Goal: Use online tool/utility

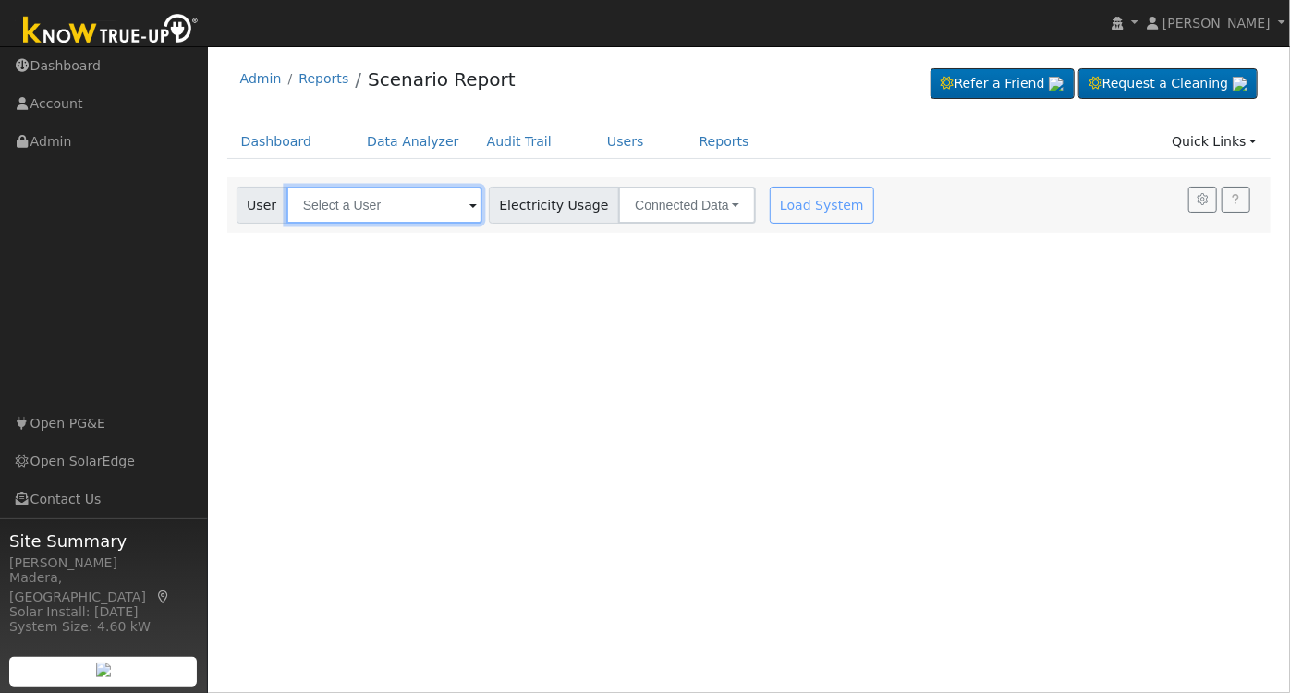
click at [385, 205] on input "text" at bounding box center [384, 205] width 196 height 37
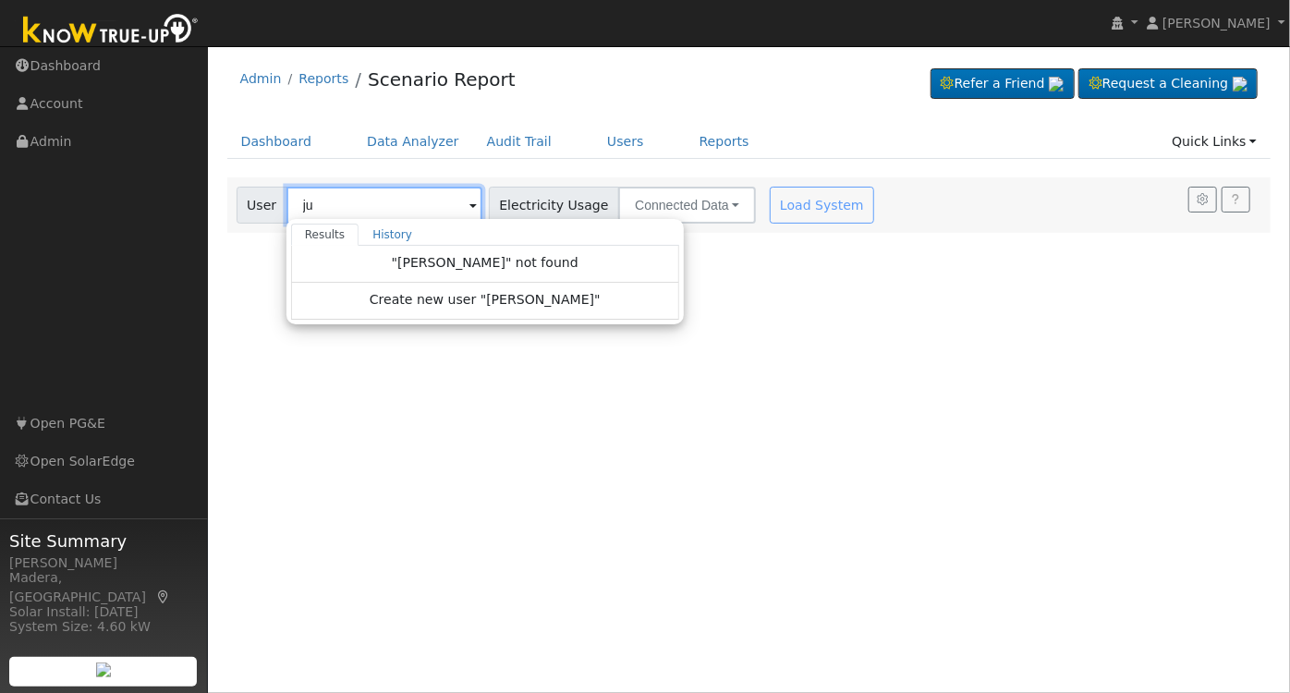
type input "j"
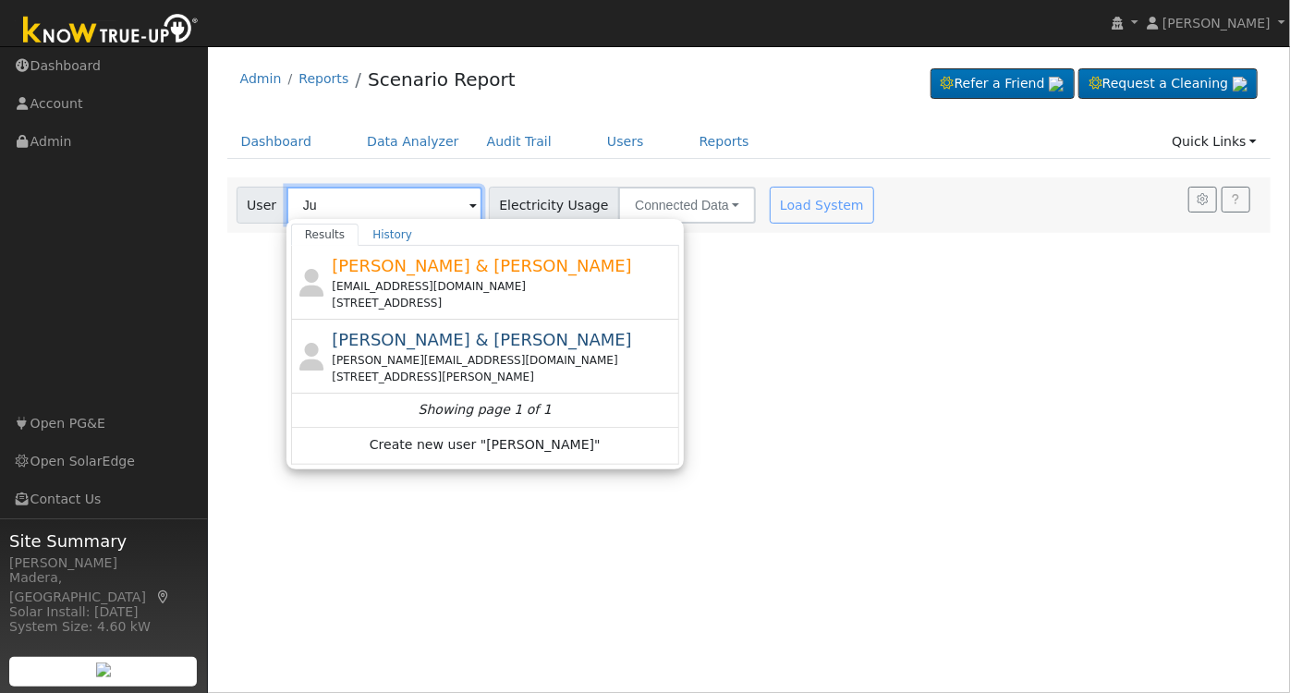
type input "J"
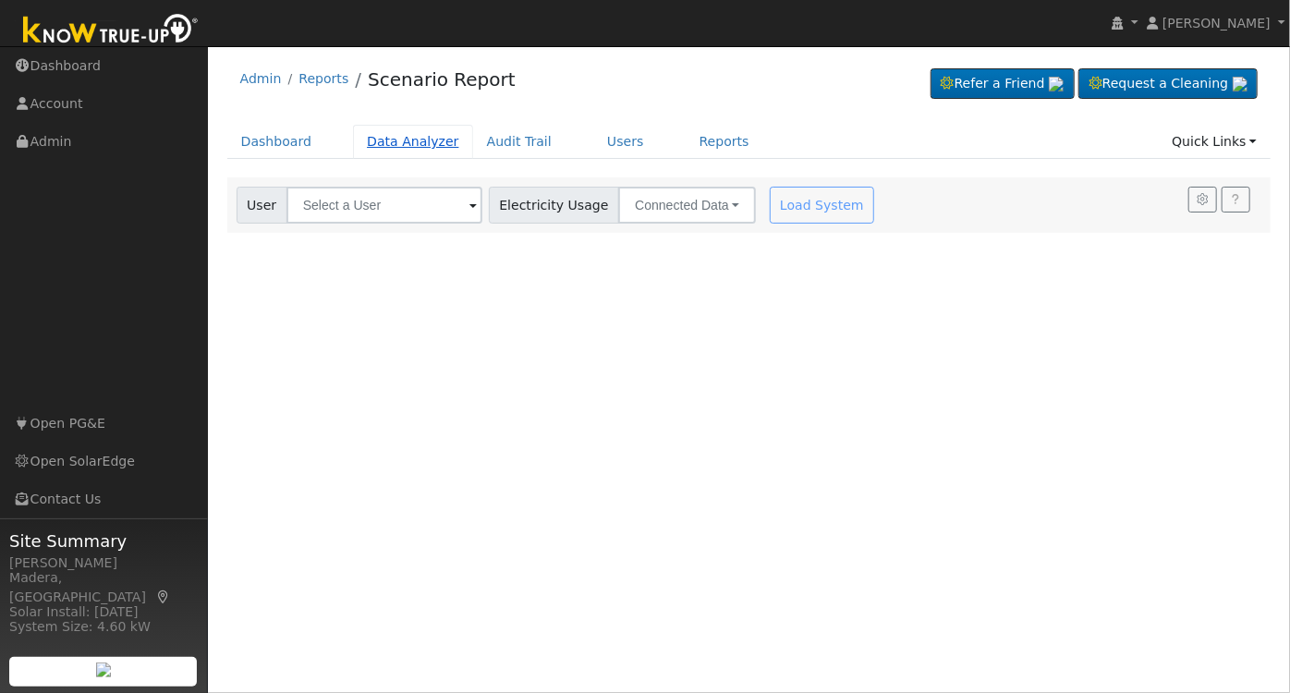
click at [379, 139] on link "Data Analyzer" at bounding box center [413, 142] width 120 height 34
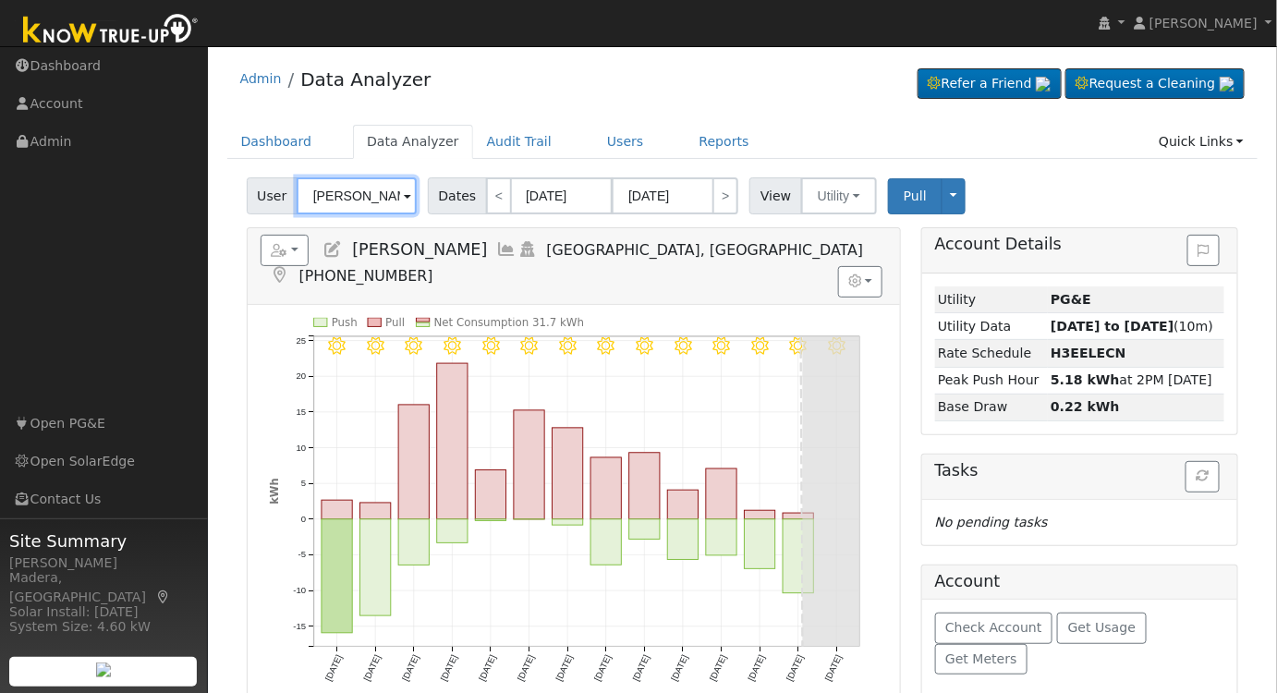
drag, startPoint x: 376, startPoint y: 192, endPoint x: 119, endPoint y: 202, distance: 257.0
click at [119, 202] on div "installed [PERSON_NAME] [PERSON_NAME] Profile My Company Help Center Terms Of S…" at bounding box center [638, 505] width 1277 height 919
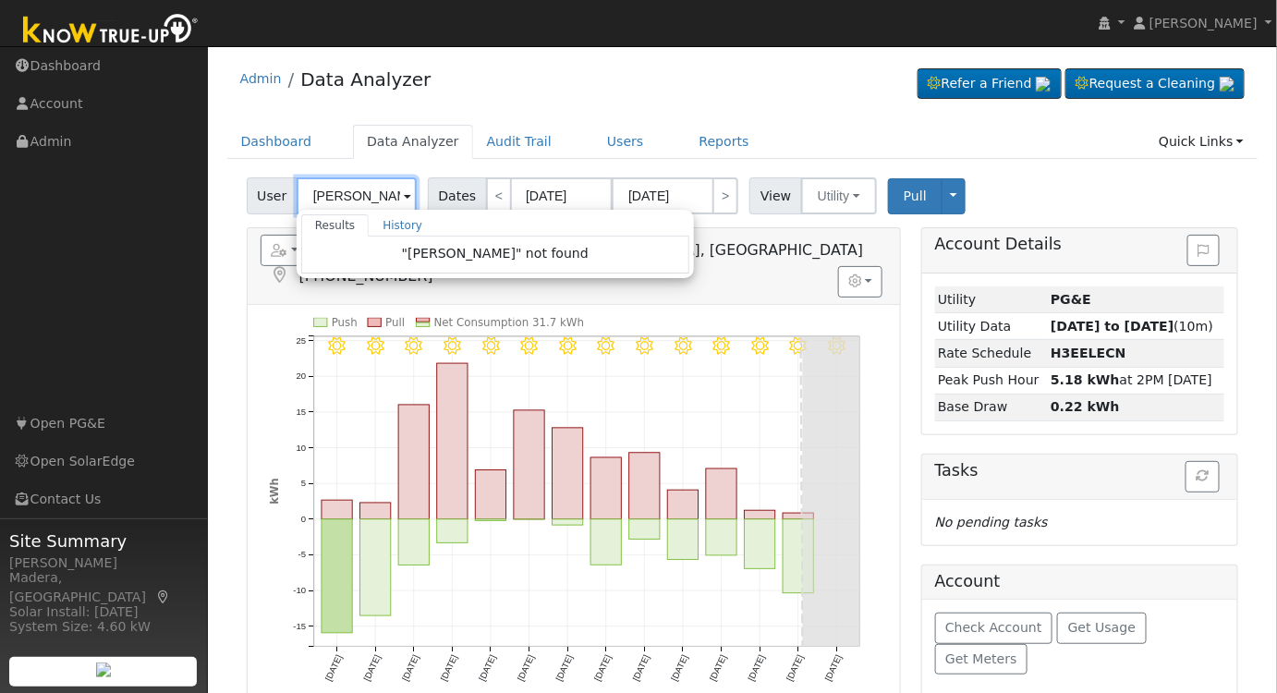
type input "[PERSON_NAME]"
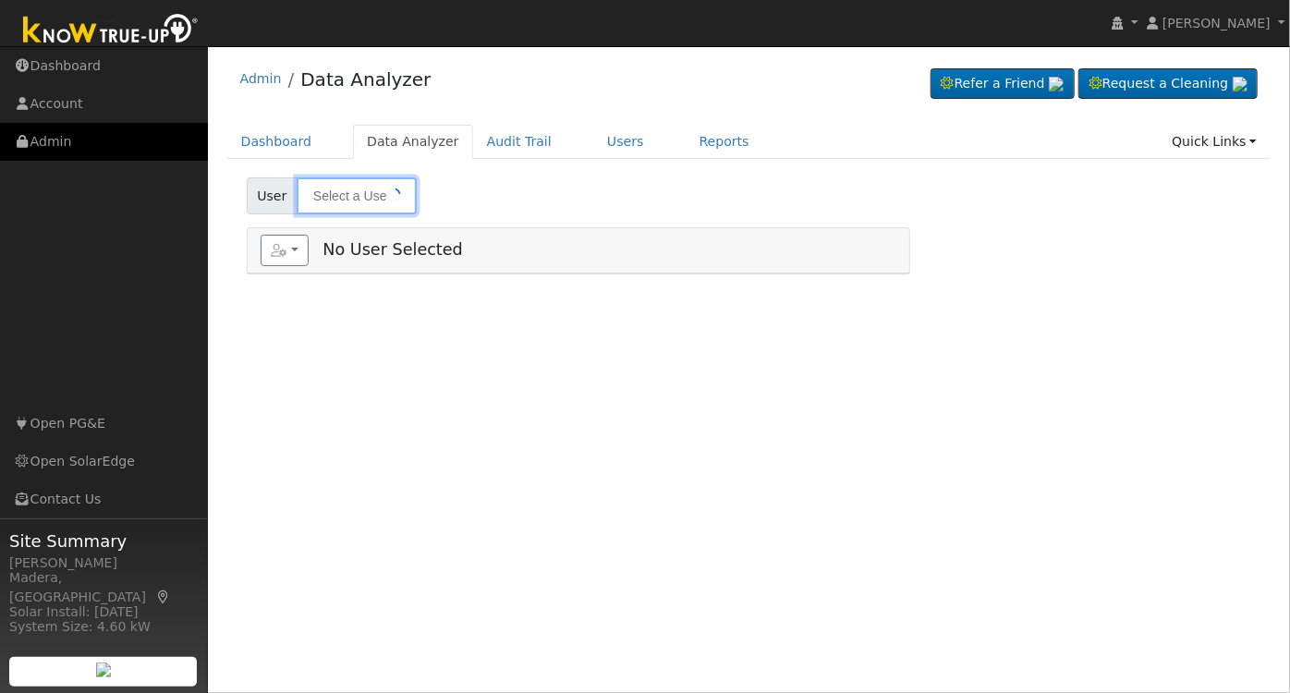
type input "[PERSON_NAME]"
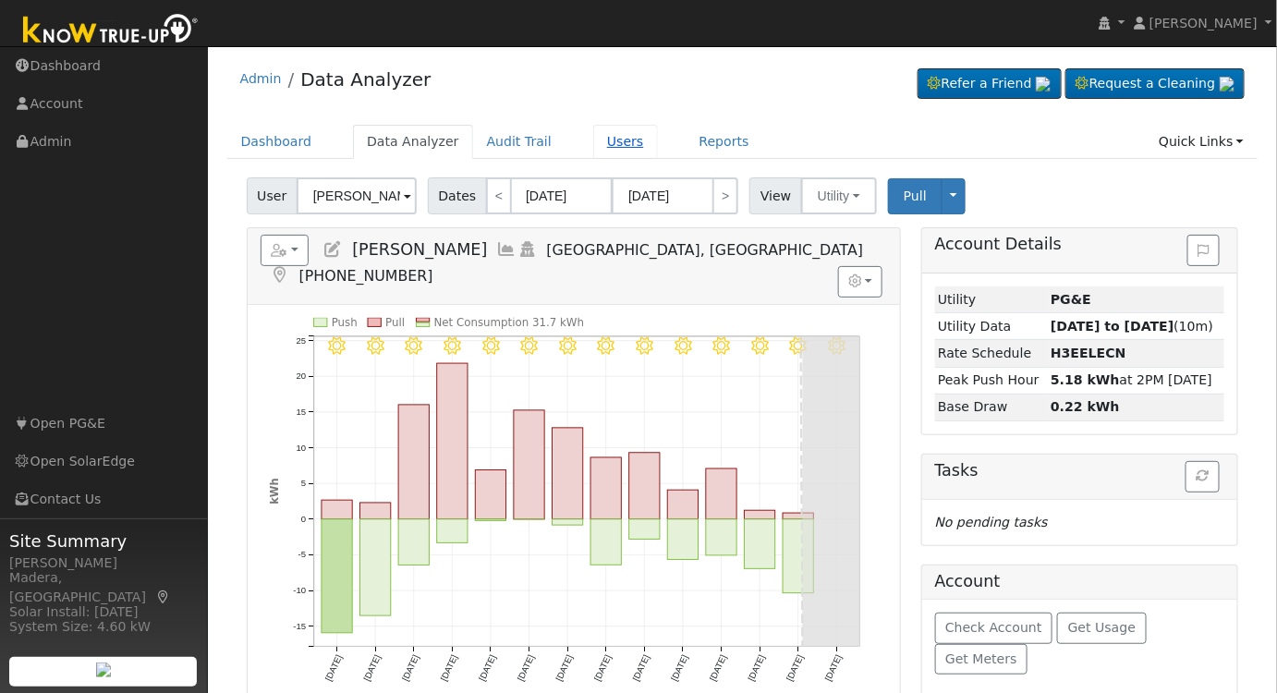
click at [596, 139] on link "Users" at bounding box center [625, 142] width 65 height 34
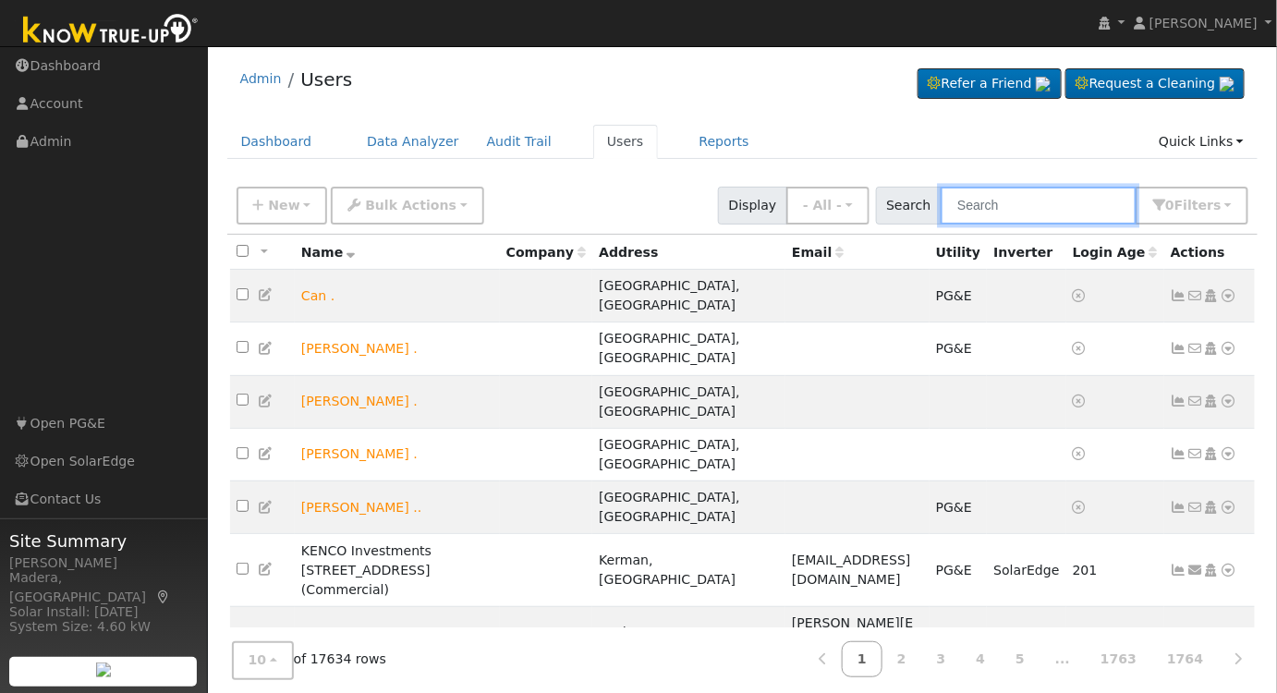
drag, startPoint x: 1001, startPoint y: 206, endPoint x: 1289, endPoint y: 415, distance: 355.9
click at [1002, 205] on input "text" at bounding box center [1039, 206] width 196 height 38
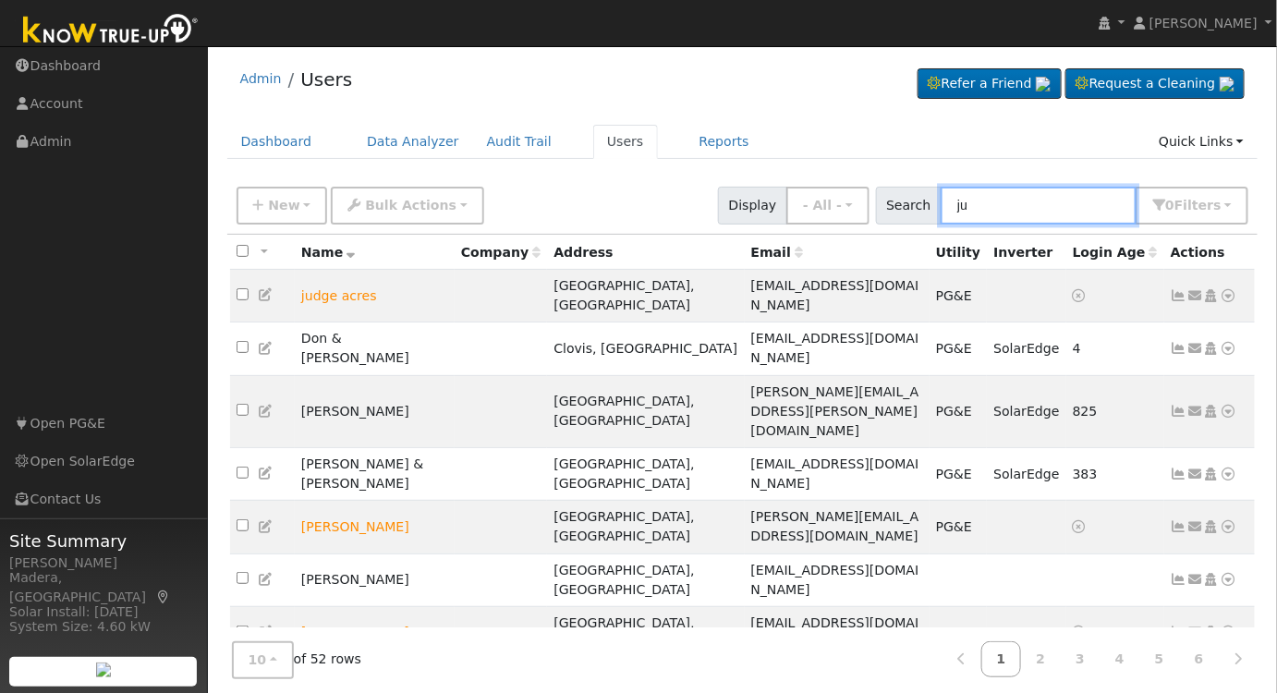
type input "j"
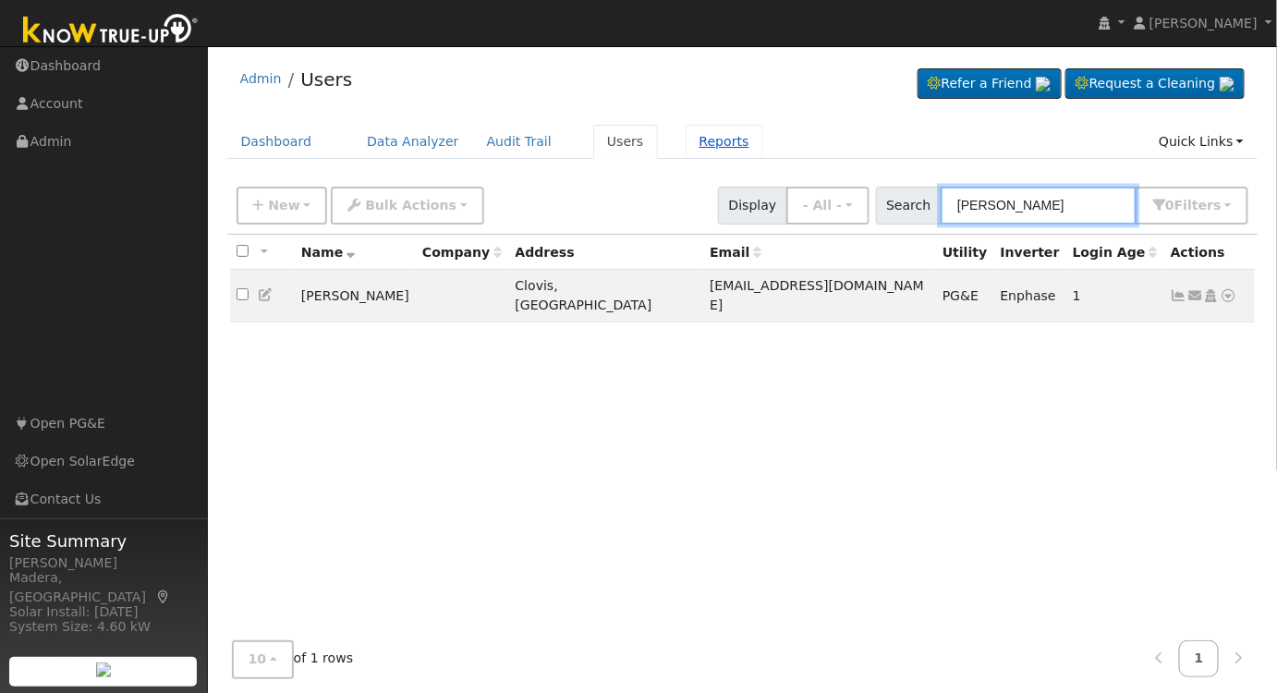
type input "george-o"
click at [707, 144] on link "Reports" at bounding box center [725, 142] width 78 height 34
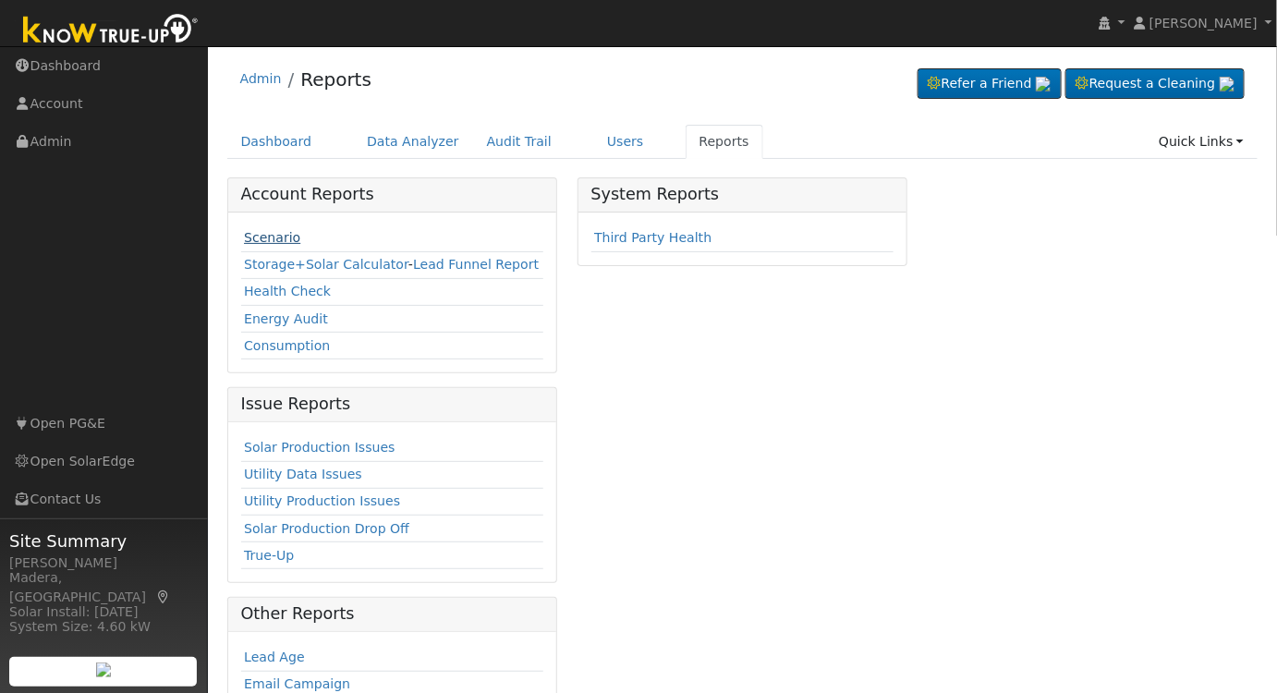
click at [254, 235] on link "Scenario" at bounding box center [272, 237] width 56 height 15
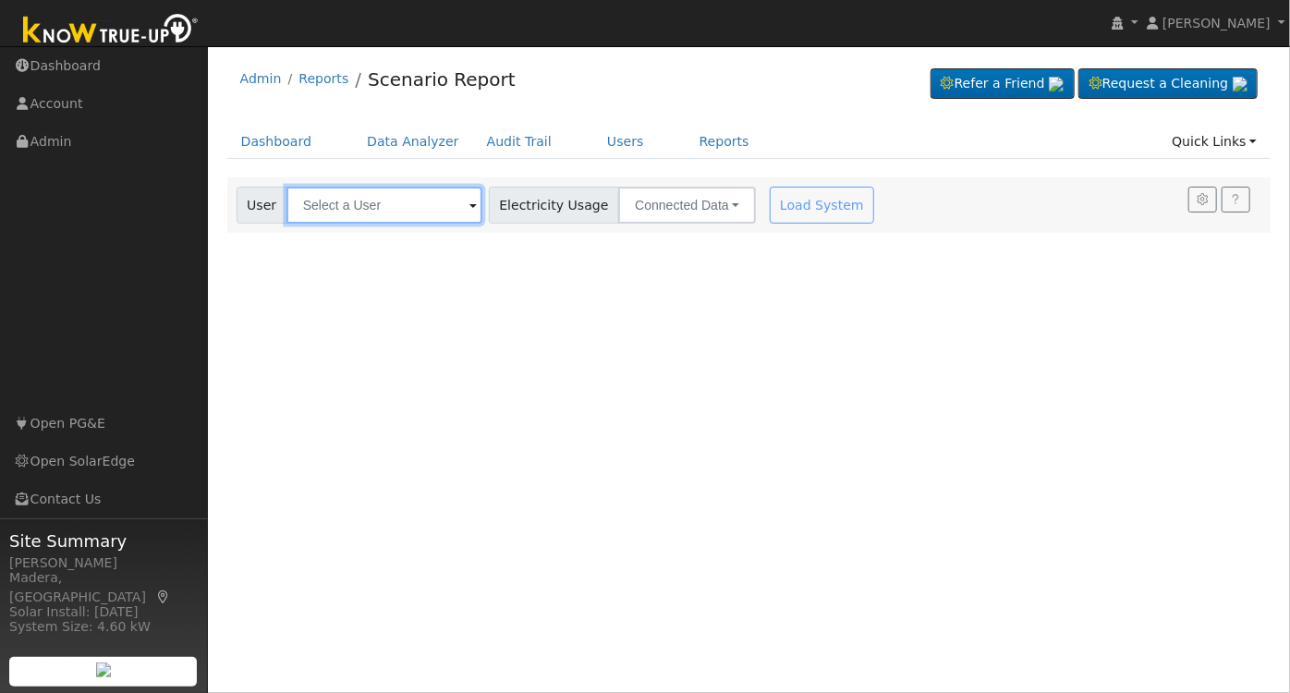
click at [364, 207] on input "text" at bounding box center [384, 205] width 196 height 37
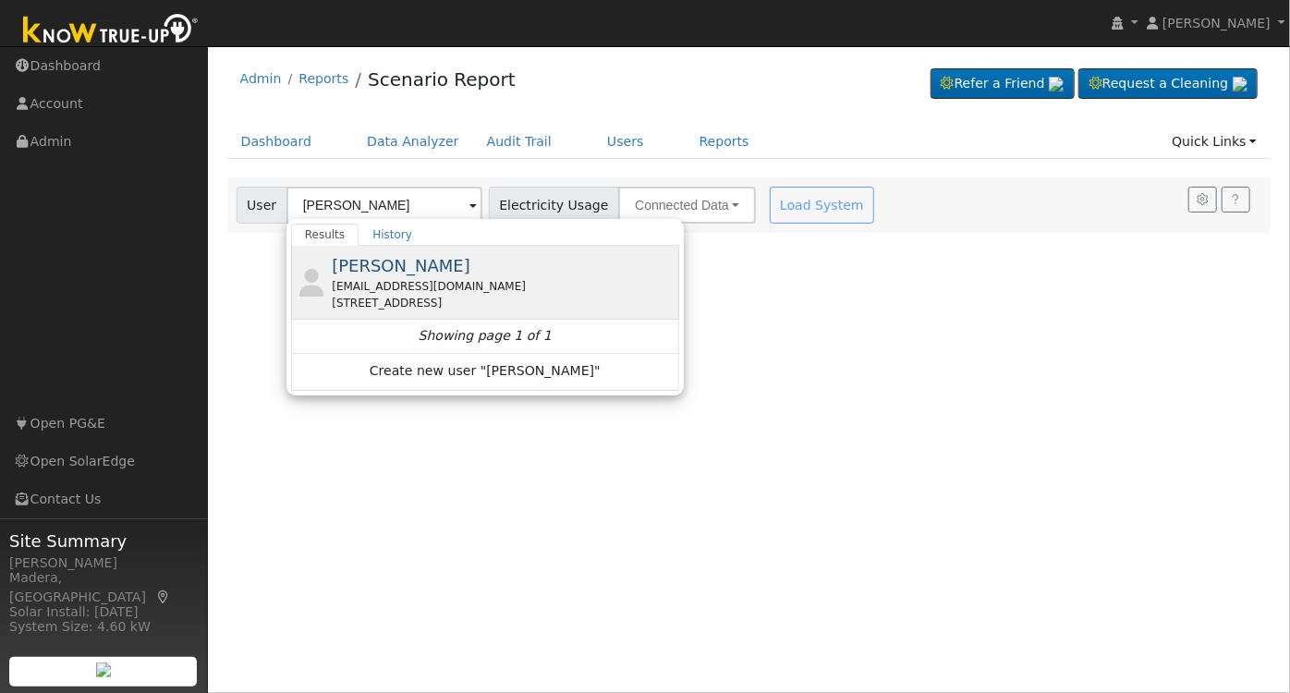
click at [458, 299] on div "[STREET_ADDRESS]" at bounding box center [503, 303] width 343 height 17
type input "[PERSON_NAME]"
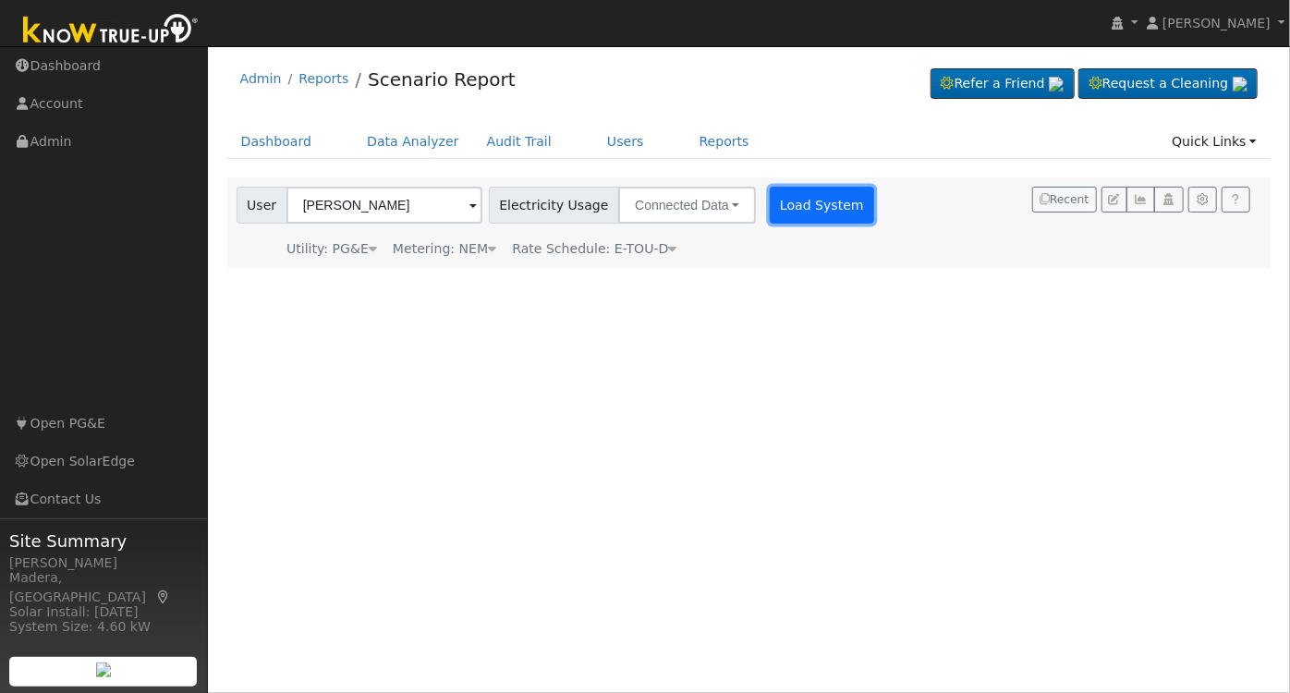
click at [800, 208] on button "Load System" at bounding box center [822, 205] width 105 height 37
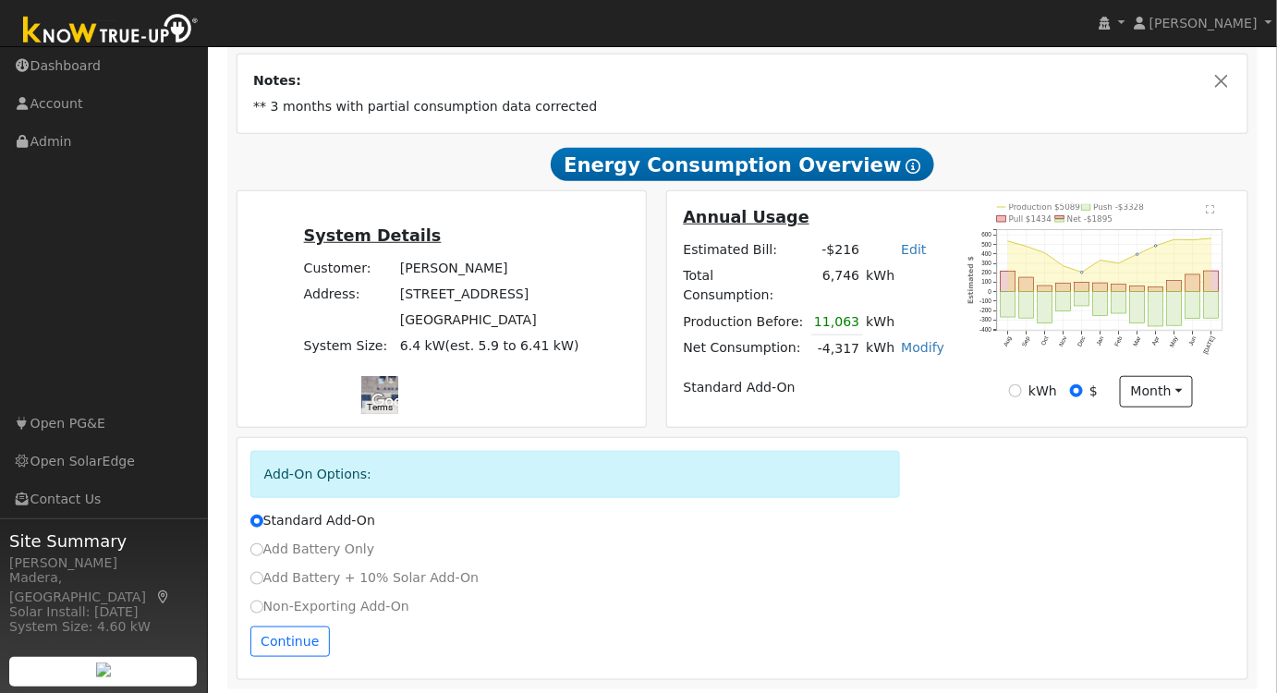
scroll to position [322, 0]
